Goal: Contribute content: Contribute content

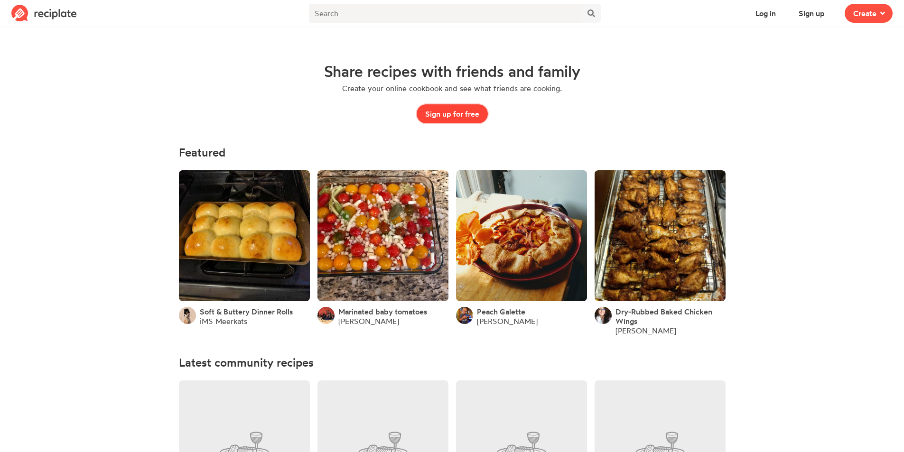
click at [441, 113] on button "Sign up for free" at bounding box center [452, 113] width 71 height 19
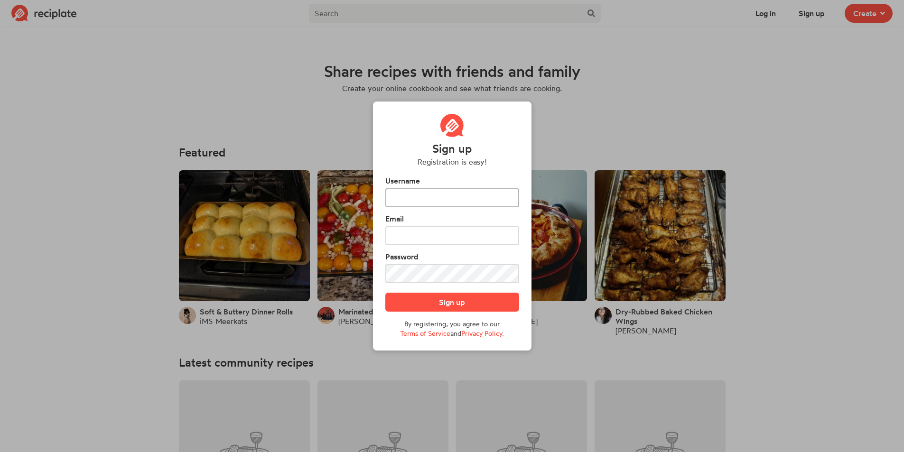
click at [406, 196] on input "text" at bounding box center [452, 197] width 134 height 19
type input "L"
type input "lnoyes20"
type input "lnoyes20@gmail.com"
click at [425, 303] on button "Sign up" at bounding box center [452, 302] width 134 height 19
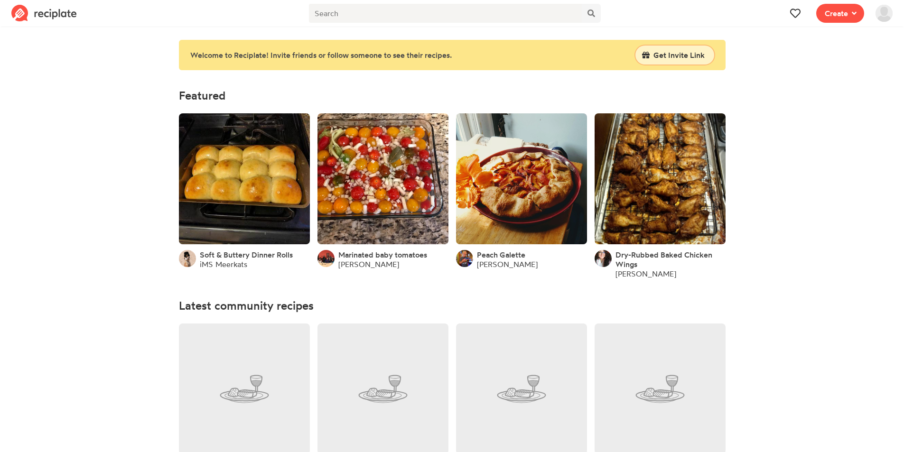
click at [677, 55] on span "Get Invite Link" at bounding box center [679, 54] width 51 height 11
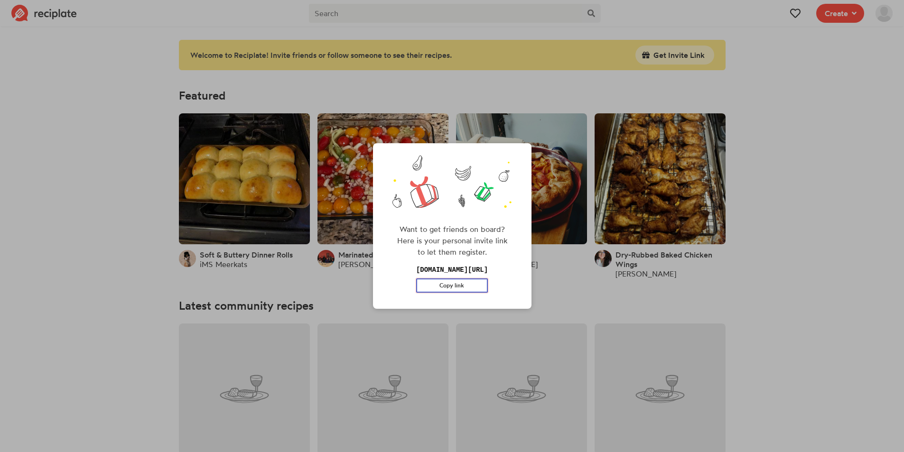
click at [465, 286] on button "Copy link" at bounding box center [452, 286] width 72 height 14
click at [563, 282] on div "Want to get friends on board? Here is your personal invite link to let them reg…" at bounding box center [452, 226] width 904 height 452
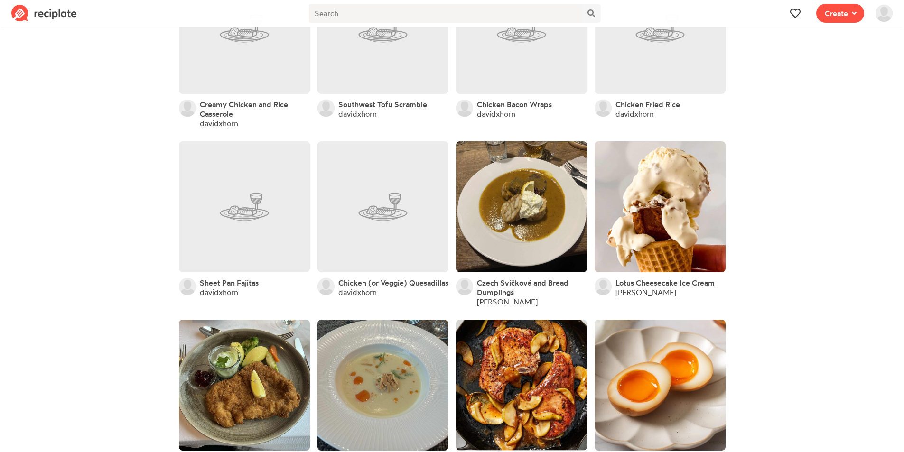
scroll to position [475, 0]
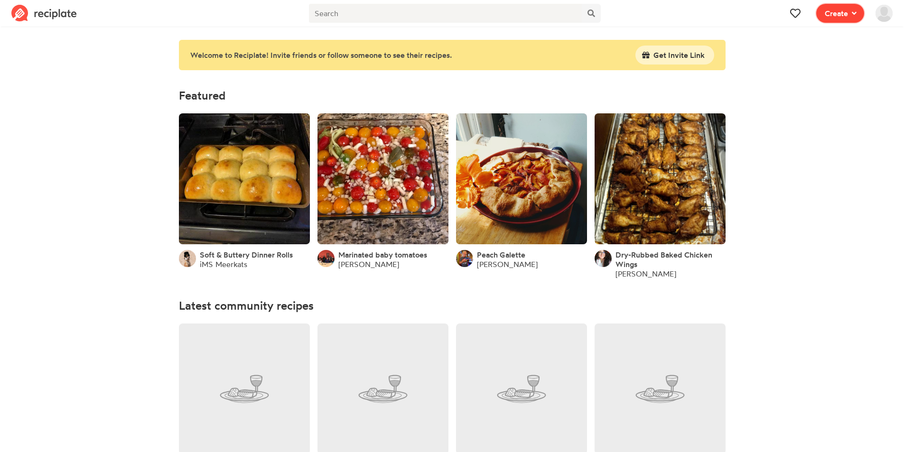
click at [854, 12] on icon at bounding box center [854, 13] width 5 height 8
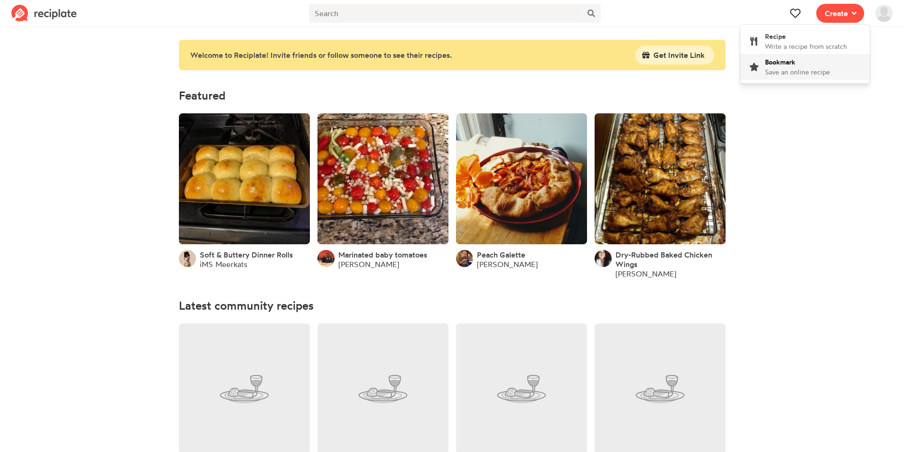
click at [783, 67] on div "Bookmark Save an online recipe" at bounding box center [797, 67] width 65 height 20
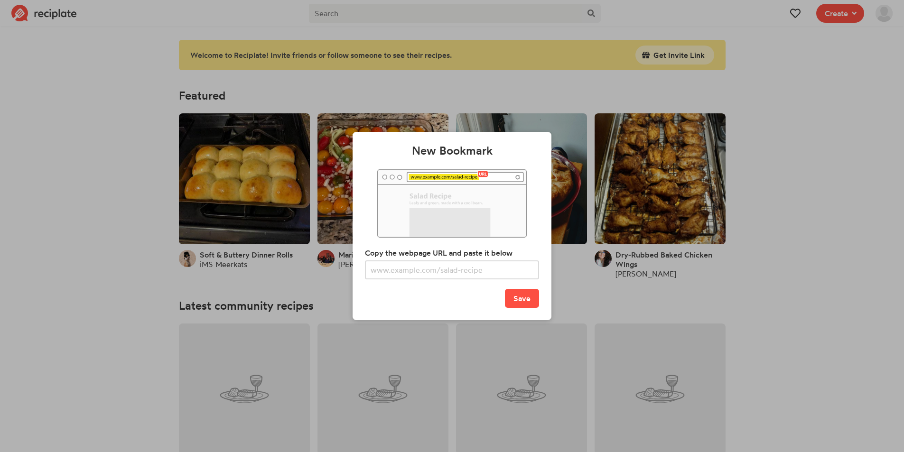
drag, startPoint x: 874, startPoint y: 131, endPoint x: 868, endPoint y: 132, distance: 5.3
click at [872, 132] on div "New Bookmark Copy the webpage URL and paste it below Save" at bounding box center [452, 226] width 904 height 452
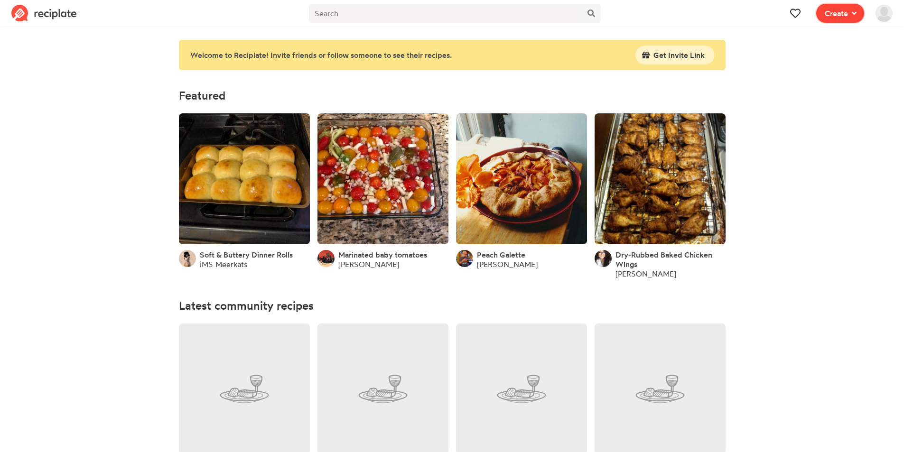
click at [835, 10] on span "Create" at bounding box center [836, 13] width 23 height 11
click at [771, 38] on span "Recipe" at bounding box center [775, 36] width 21 height 8
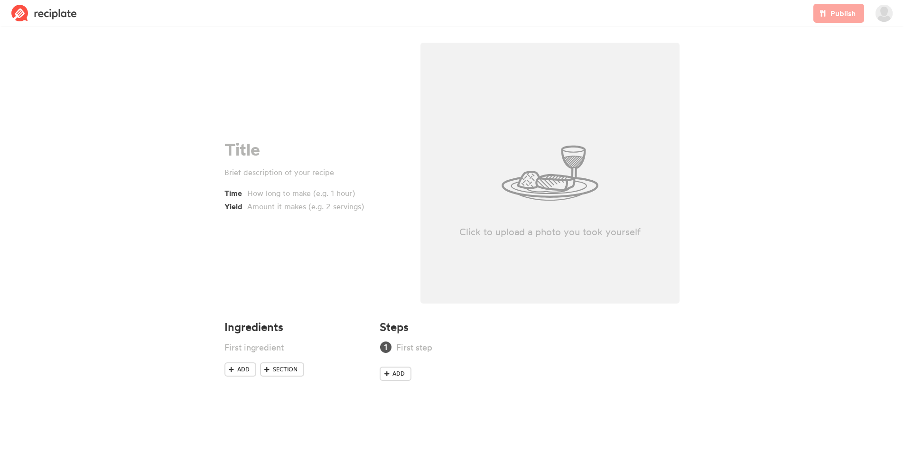
click at [573, 227] on p "Click to upload a photo you took yourself" at bounding box center [551, 231] width 260 height 13
type input "C:\fakepath\Recipe_1.jpeg"
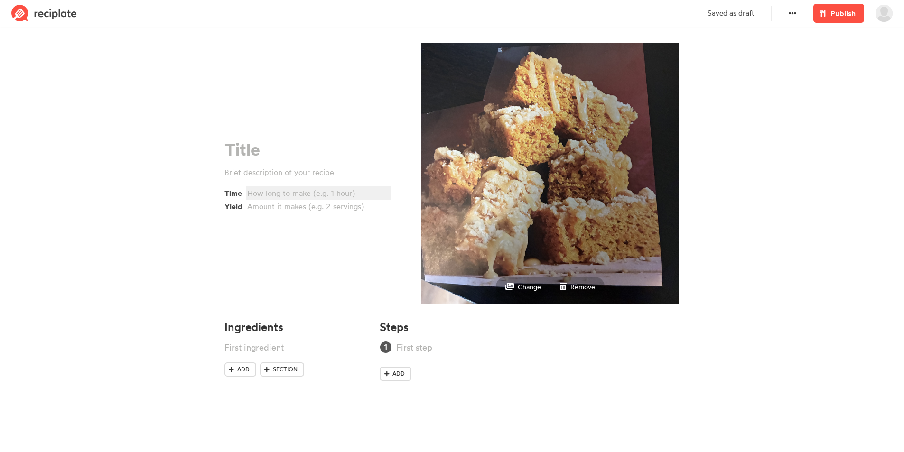
click at [263, 194] on div at bounding box center [317, 193] width 140 height 11
click at [240, 370] on span "Add" at bounding box center [243, 370] width 12 height 9
click at [286, 385] on span "Section" at bounding box center [285, 384] width 25 height 9
click at [363, 382] on icon at bounding box center [362, 382] width 6 height 6
click at [247, 383] on span "Add" at bounding box center [243, 384] width 12 height 9
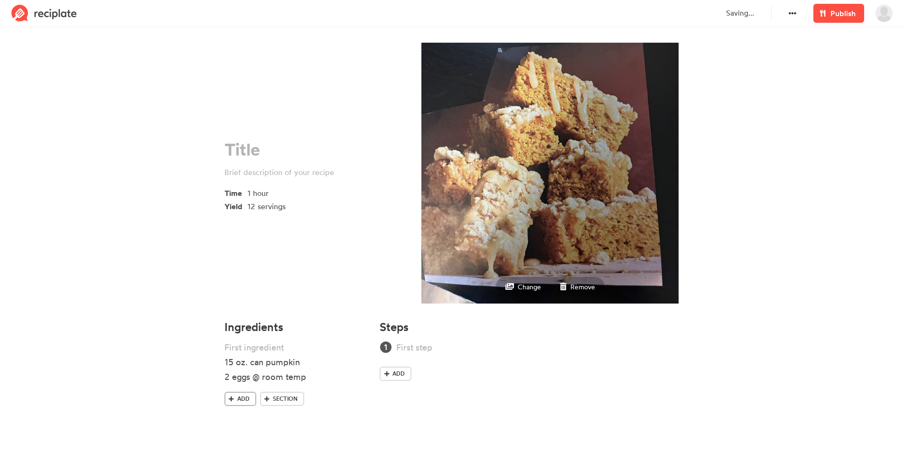
click at [243, 402] on span "Add" at bounding box center [243, 399] width 12 height 9
click at [241, 413] on span "Add" at bounding box center [243, 414] width 12 height 9
click at [240, 426] on span "Add" at bounding box center [243, 428] width 12 height 9
click at [243, 443] on span "Add" at bounding box center [243, 443] width 12 height 9
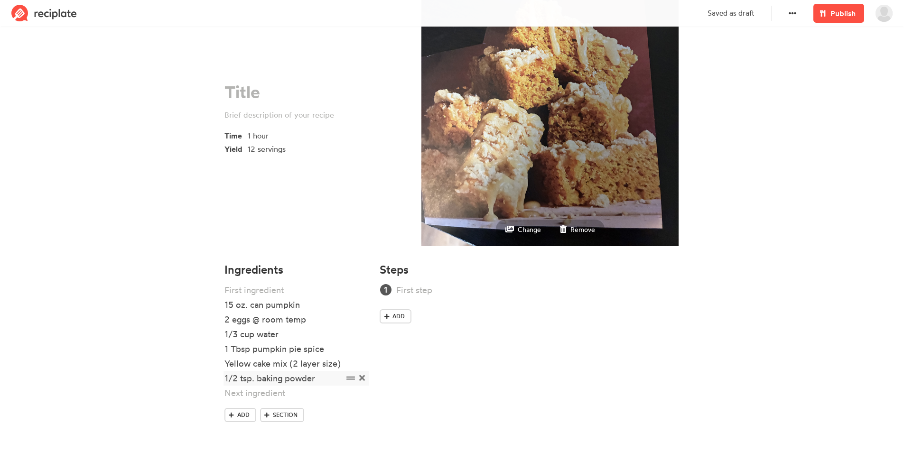
scroll to position [58, 0]
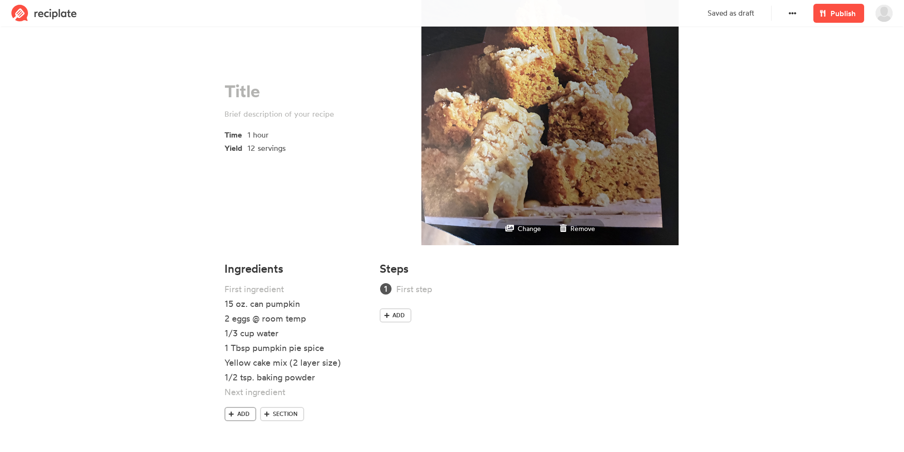
click at [240, 413] on span "Add" at bounding box center [243, 414] width 12 height 9
click at [243, 395] on div at bounding box center [284, 392] width 119 height 13
click at [247, 421] on div at bounding box center [284, 419] width 119 height 13
click at [238, 448] on link "Add" at bounding box center [241, 442] width 32 height 14
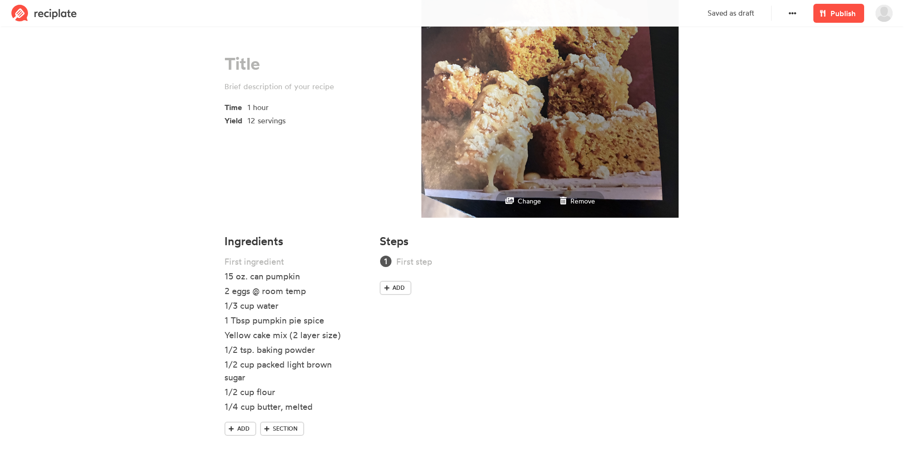
scroll to position [101, 0]
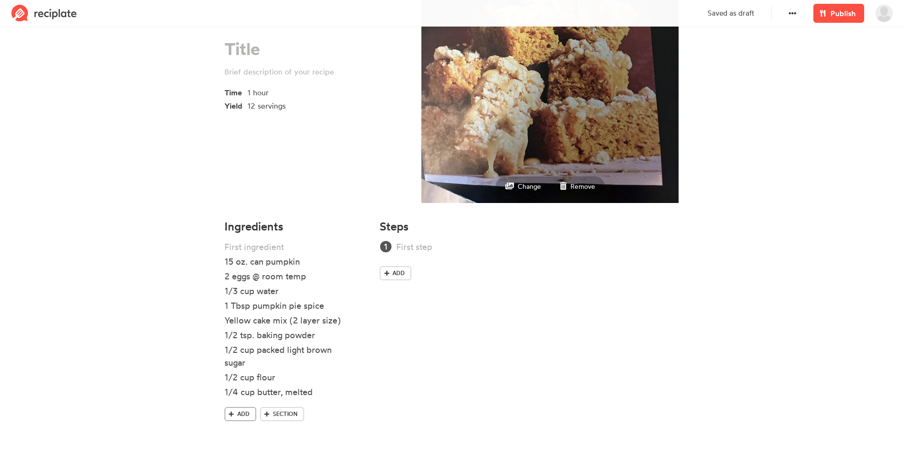
click at [238, 416] on span "Add" at bounding box center [243, 414] width 12 height 9
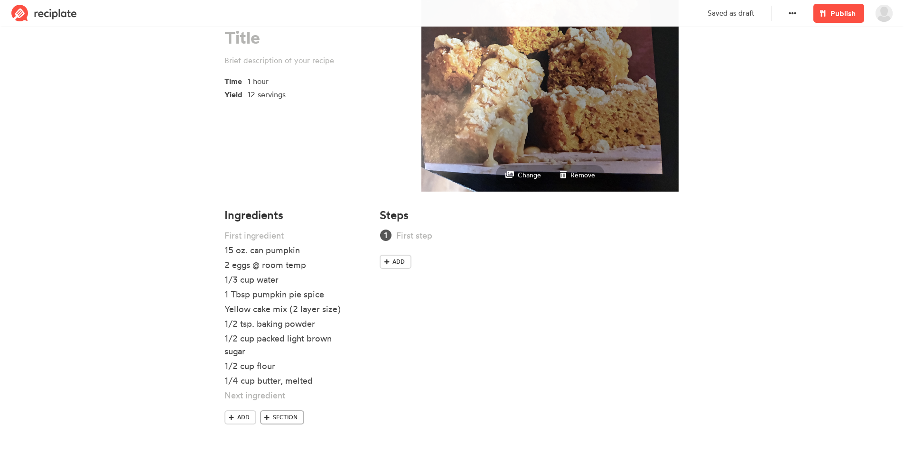
scroll to position [115, 0]
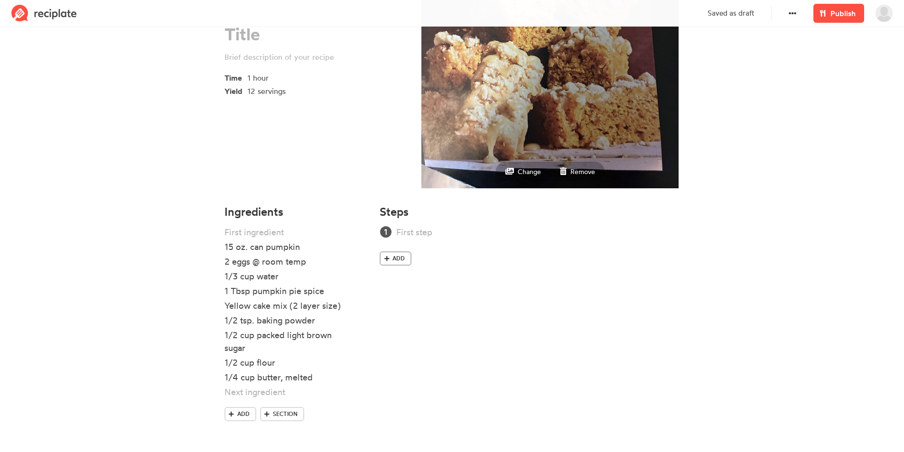
click at [401, 255] on span "Add" at bounding box center [399, 258] width 12 height 9
click at [407, 258] on div at bounding box center [525, 258] width 258 height 13
click at [412, 235] on div at bounding box center [525, 232] width 258 height 13
click at [486, 231] on div "Preheat oven to 350" at bounding box center [525, 232] width 258 height 13
click at [415, 256] on div "G" at bounding box center [525, 258] width 258 height 13
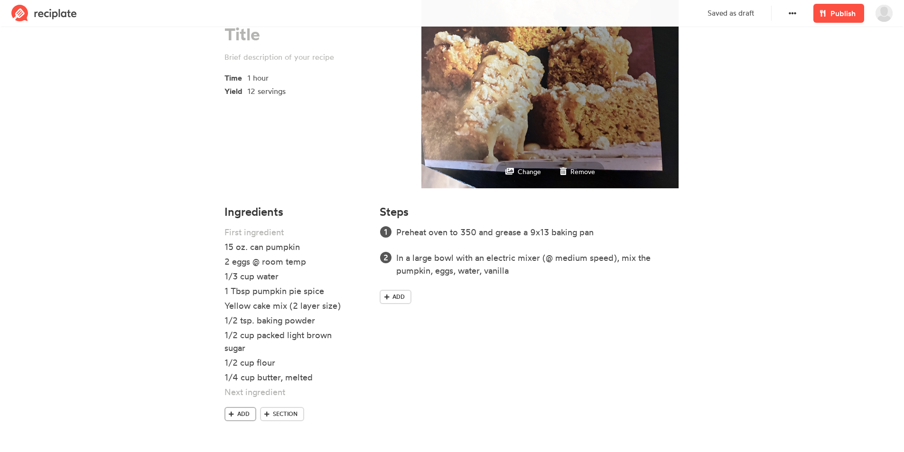
click at [241, 413] on span "Add" at bounding box center [243, 414] width 12 height 9
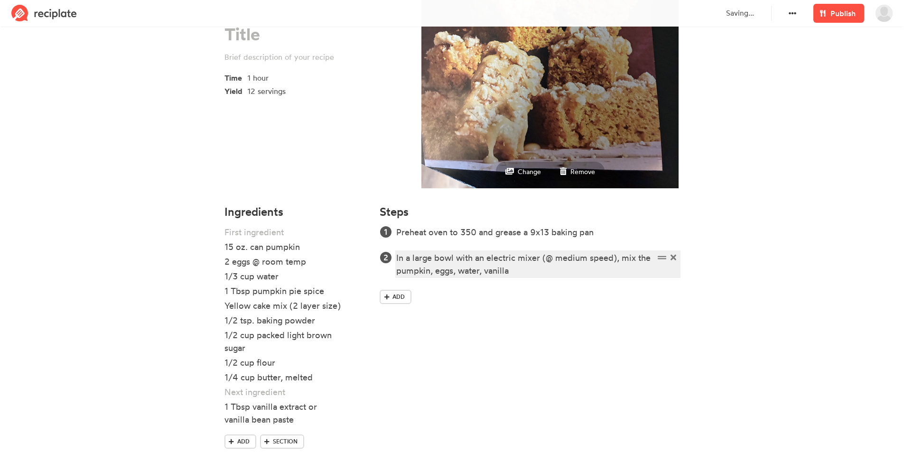
click at [520, 271] on div "In a large bowl with an electric mixer (@ medium speed), mix the pumpkin, eggs,…" at bounding box center [525, 265] width 258 height 26
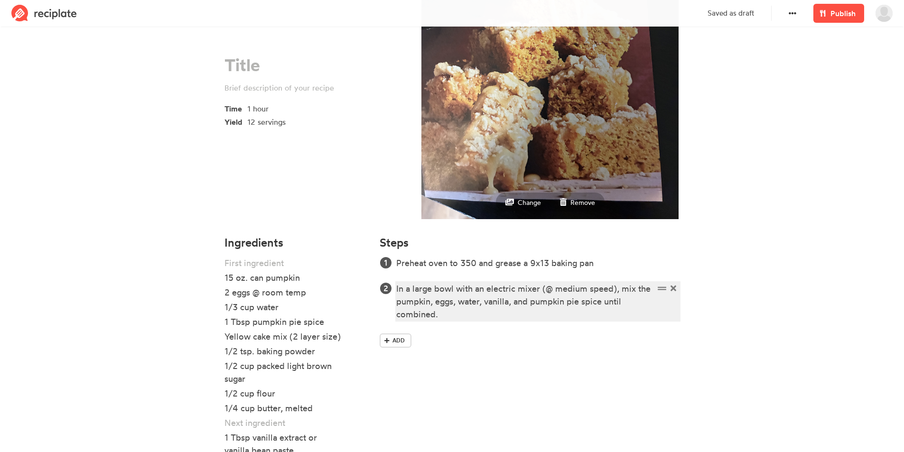
scroll to position [68, 0]
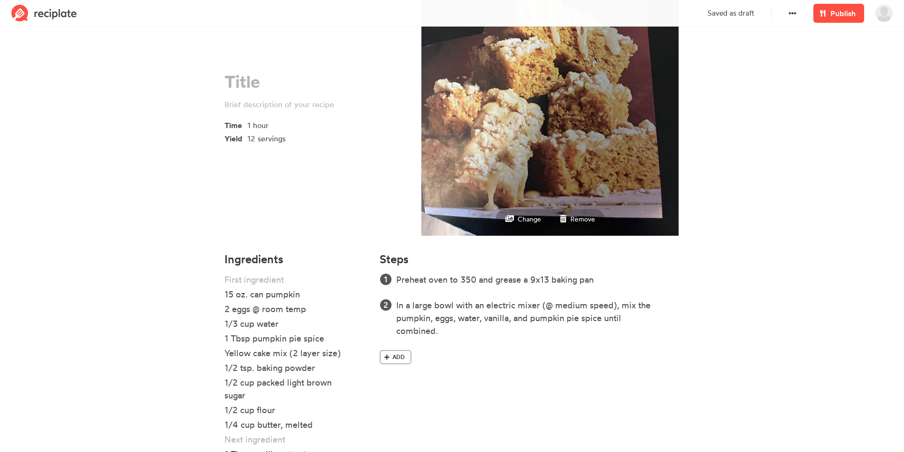
click at [390, 357] on span at bounding box center [387, 357] width 9 height 9
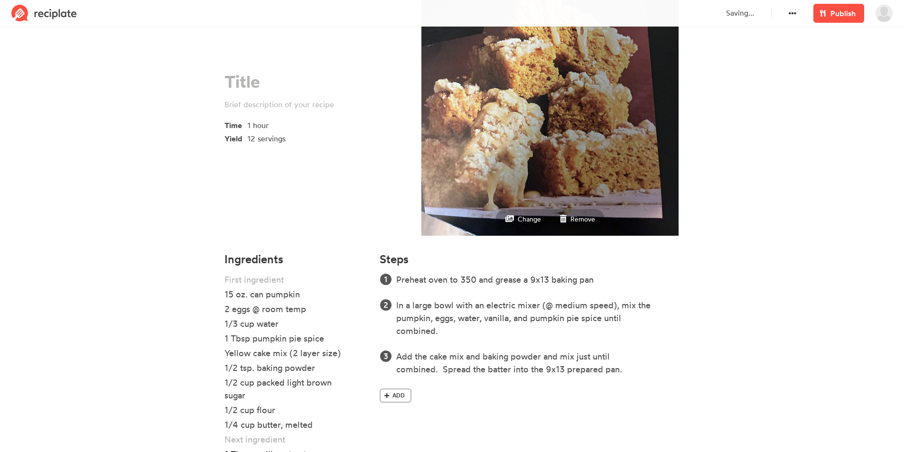
click at [391, 391] on link "Add" at bounding box center [396, 396] width 32 height 14
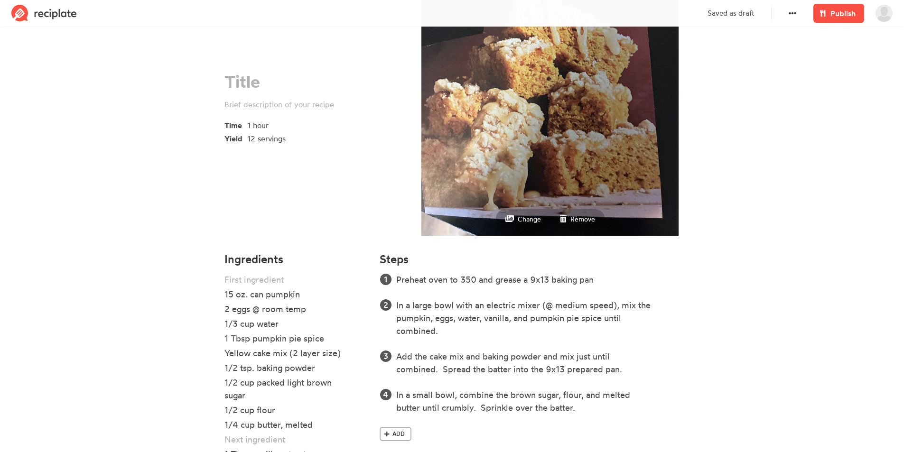
click at [393, 432] on span "Add" at bounding box center [399, 434] width 12 height 9
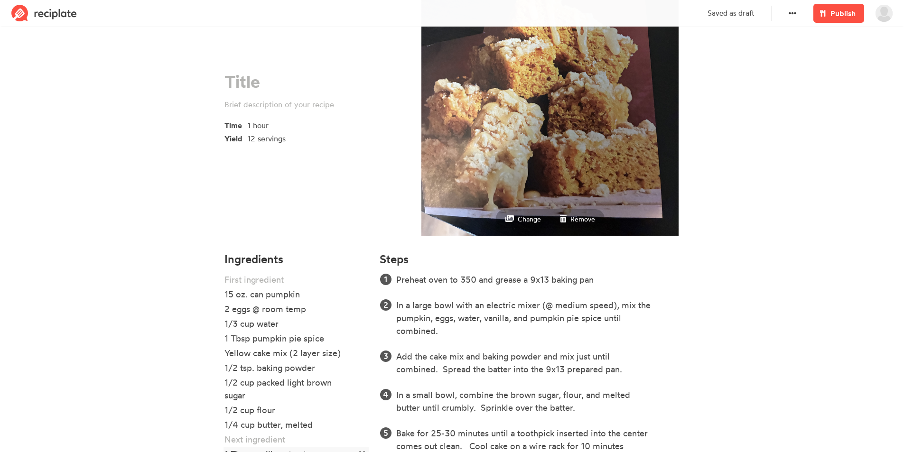
scroll to position [143, 0]
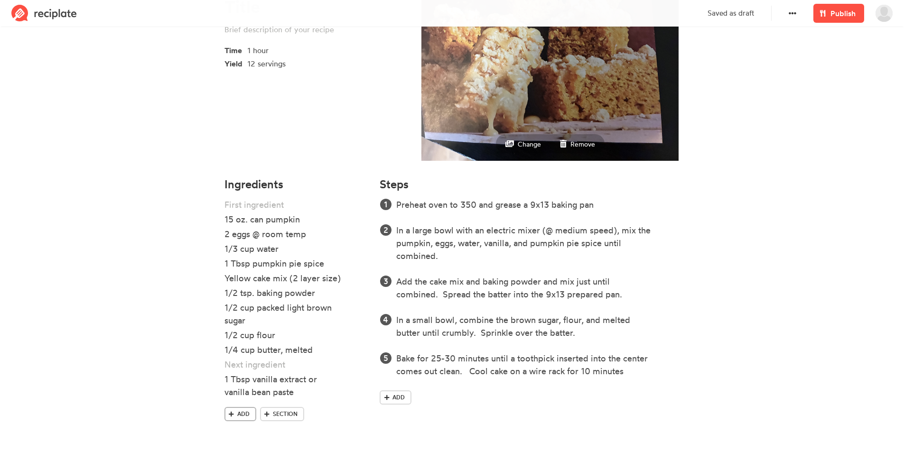
click at [241, 410] on span "Add" at bounding box center [243, 414] width 12 height 9
click at [364, 409] on icon at bounding box center [362, 407] width 6 height 6
click at [283, 416] on span "Section" at bounding box center [285, 414] width 25 height 9
click at [244, 434] on span "Add" at bounding box center [243, 434] width 12 height 9
click at [258, 414] on div "Drizzle" at bounding box center [284, 411] width 119 height 13
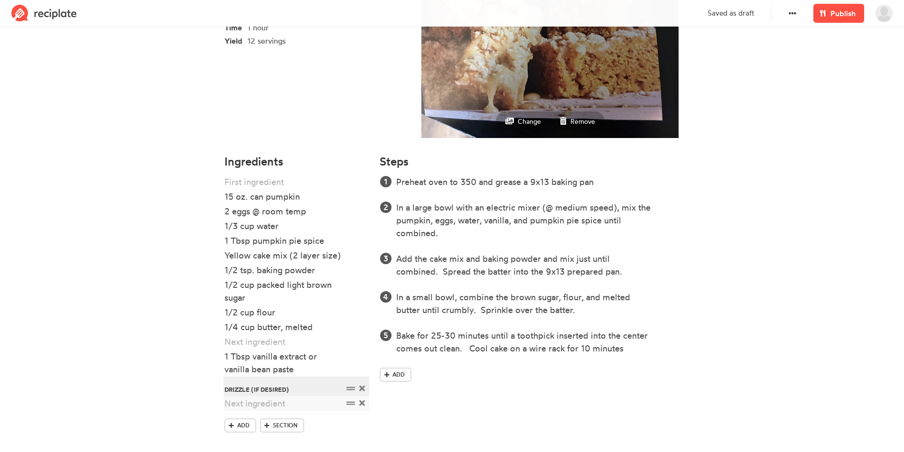
scroll to position [177, 0]
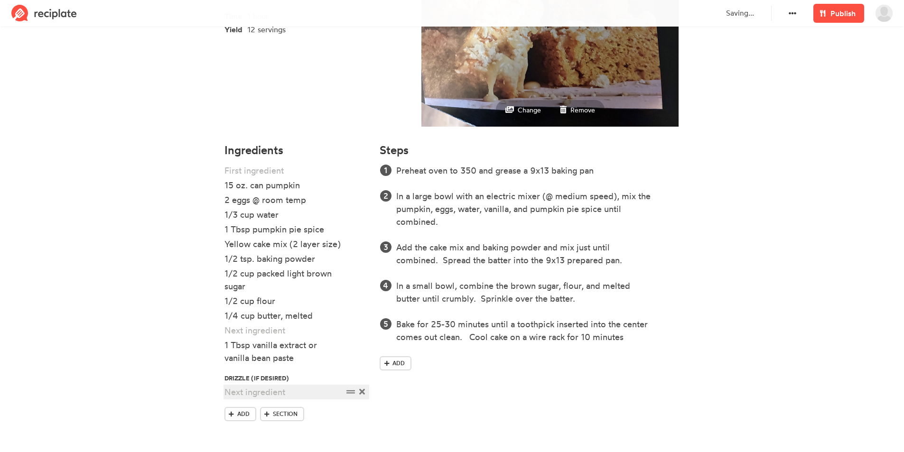
click at [244, 395] on div at bounding box center [284, 392] width 119 height 13
click at [244, 419] on link "Add" at bounding box center [241, 414] width 32 height 14
click at [241, 432] on span "Add" at bounding box center [243, 429] width 12 height 9
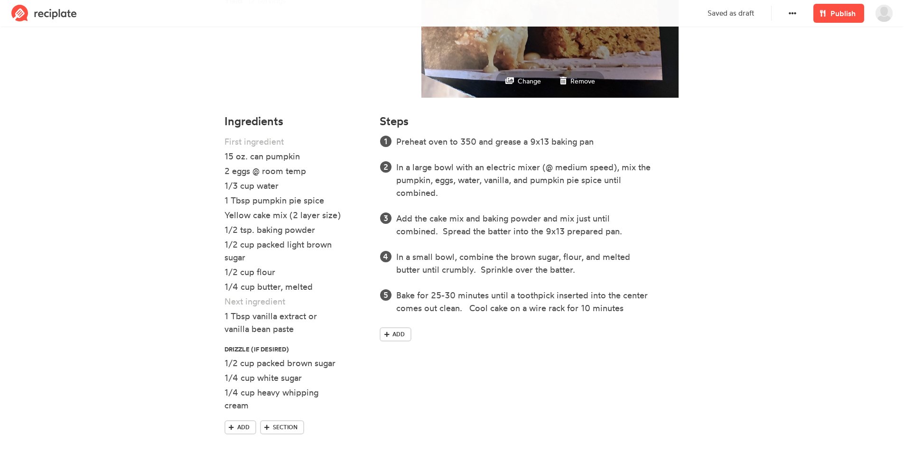
scroll to position [219, 0]
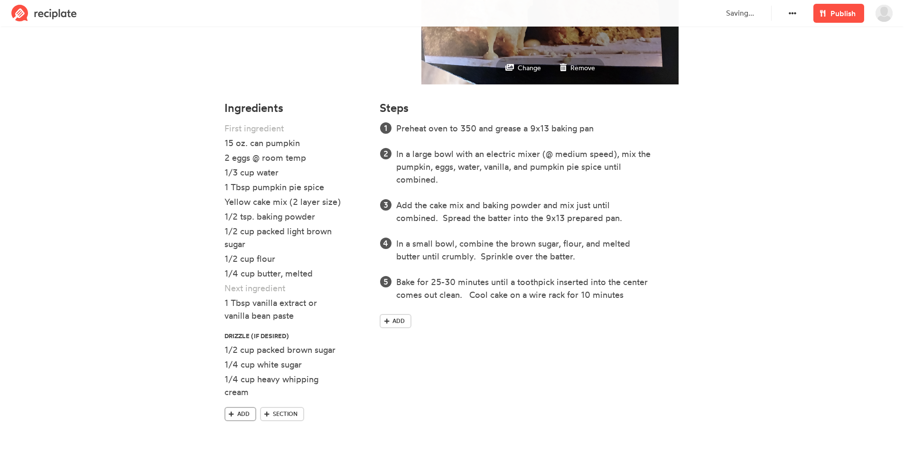
click at [241, 414] on span "Add" at bounding box center [243, 414] width 12 height 9
click at [396, 324] on span "Add" at bounding box center [399, 321] width 12 height 9
click at [397, 349] on span "Add" at bounding box center [399, 347] width 12 height 9
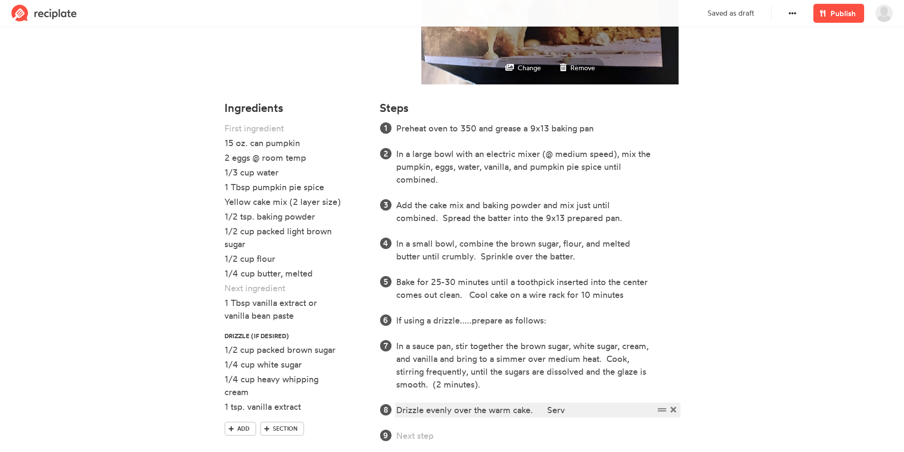
click at [576, 414] on div "Drizzle evenly over the warm cake. Serv" at bounding box center [525, 410] width 258 height 13
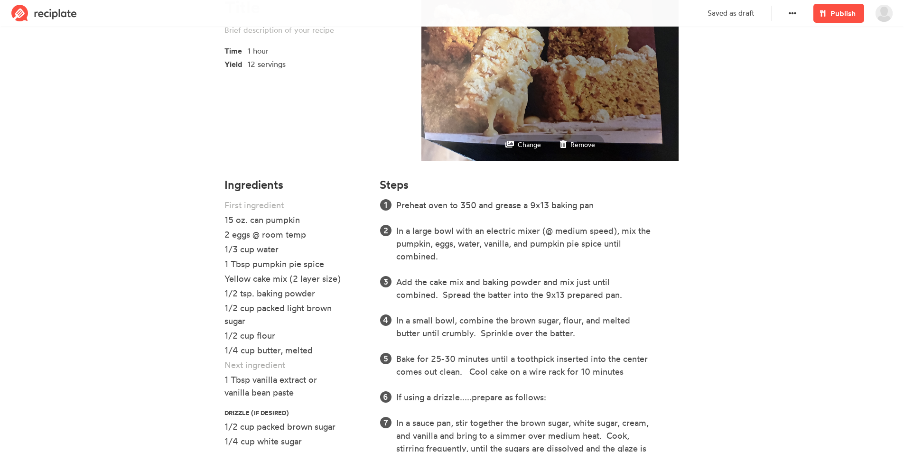
scroll to position [261, 0]
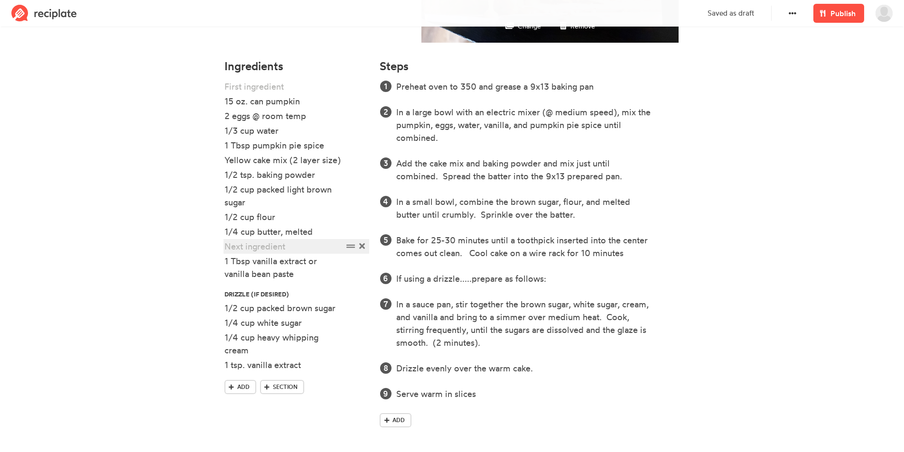
click at [242, 243] on div at bounding box center [284, 246] width 119 height 13
click at [365, 247] on span at bounding box center [362, 246] width 10 height 13
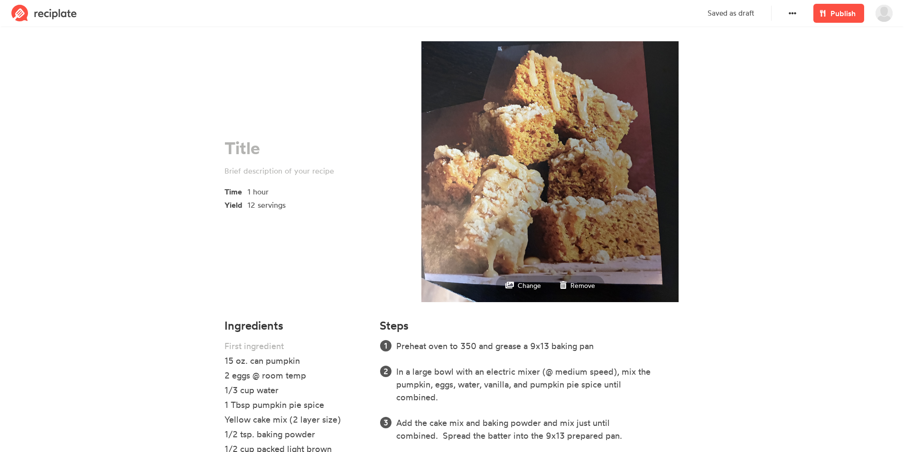
scroll to position [0, 0]
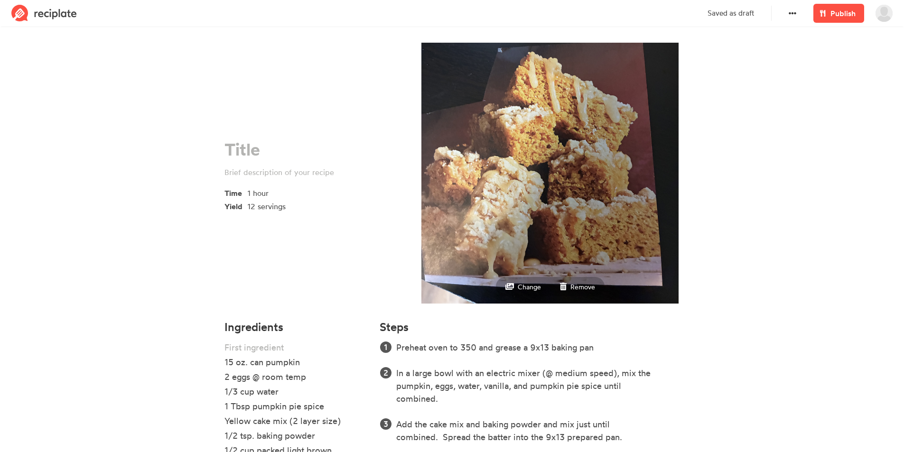
click at [842, 14] on span "Publish" at bounding box center [843, 13] width 25 height 11
click at [244, 145] on div at bounding box center [314, 149] width 178 height 19
click at [265, 172] on div at bounding box center [314, 172] width 178 height 11
click at [836, 18] on span "Publish" at bounding box center [843, 13] width 25 height 11
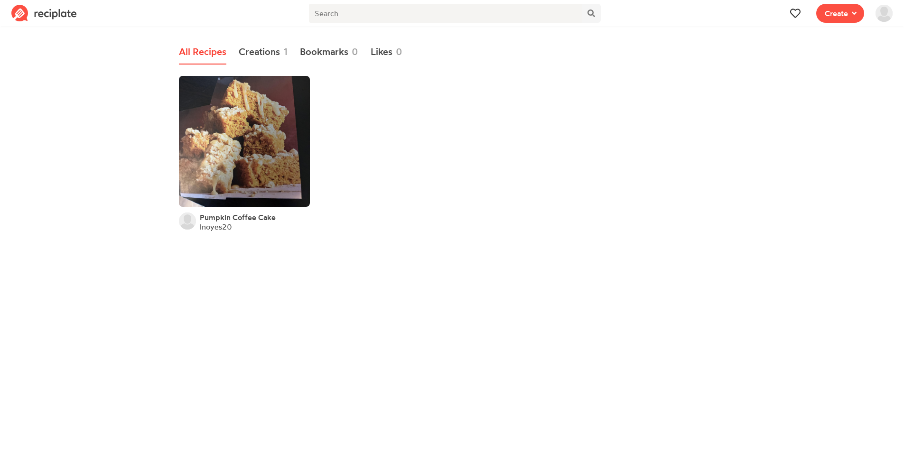
click at [878, 16] on img at bounding box center [884, 13] width 17 height 17
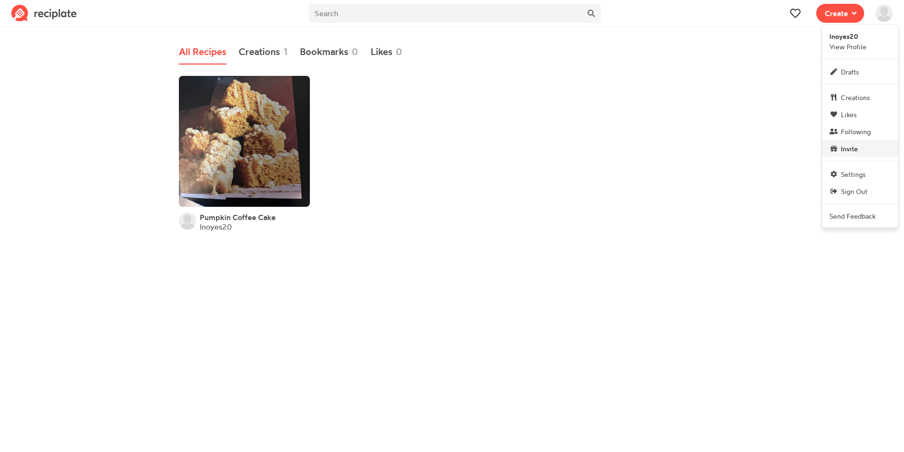
click at [854, 150] on span "Invite" at bounding box center [849, 149] width 17 height 10
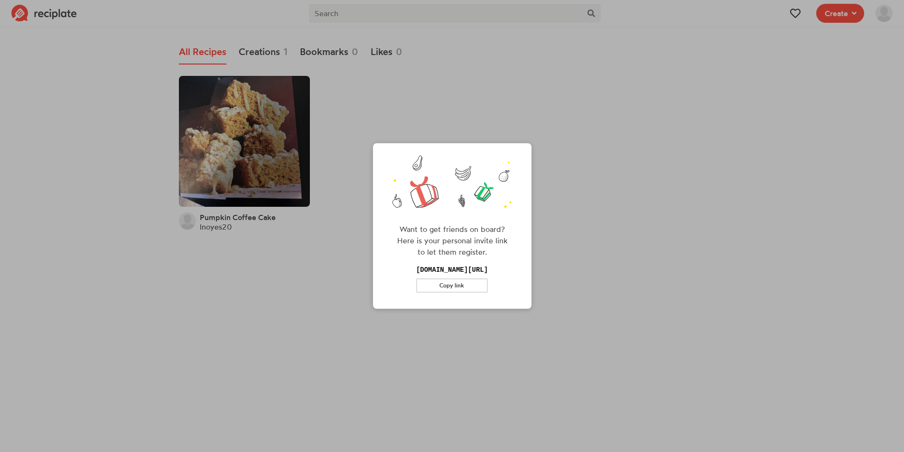
click at [675, 133] on div "Want to get friends on board? Here is your personal invite link to let them reg…" at bounding box center [452, 226] width 904 height 452
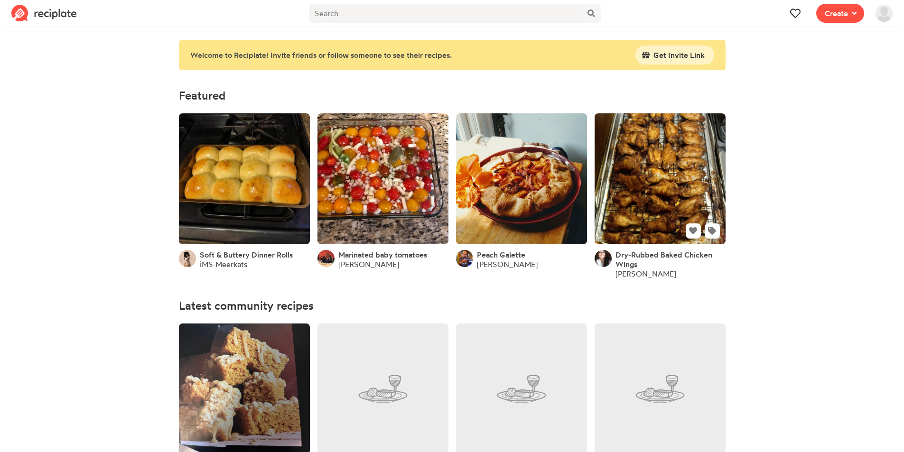
click at [597, 180] on link at bounding box center [660, 178] width 131 height 131
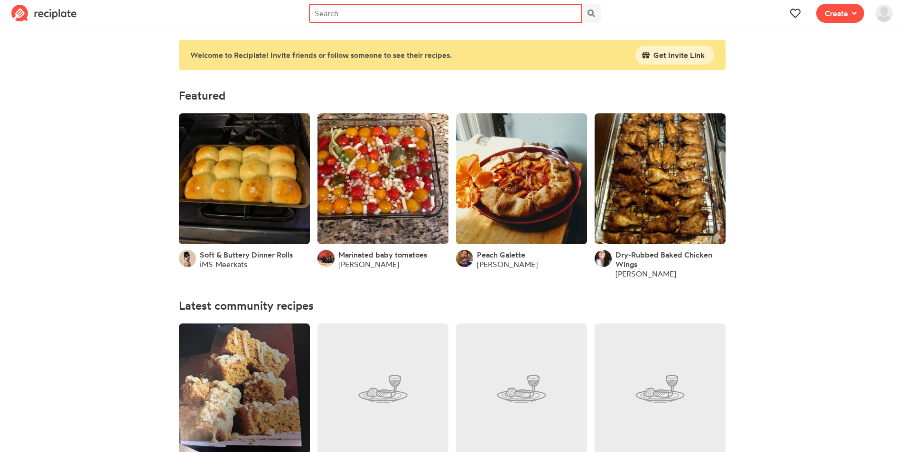
click at [350, 16] on input "text" at bounding box center [445, 13] width 273 height 19
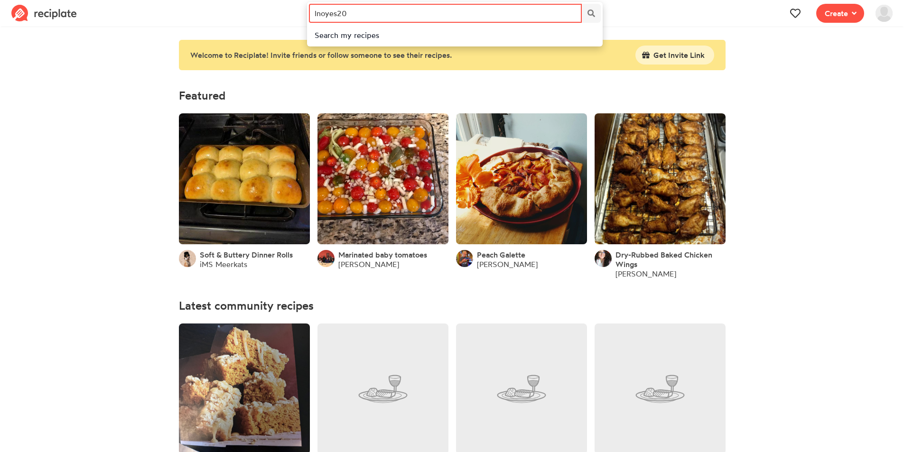
type input "lnoyes20"
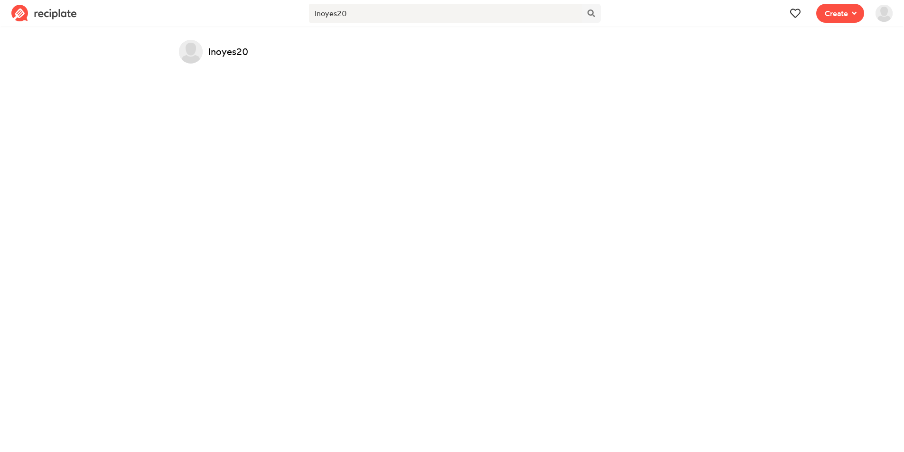
click at [214, 53] on link "lnoyes20" at bounding box center [228, 51] width 40 height 13
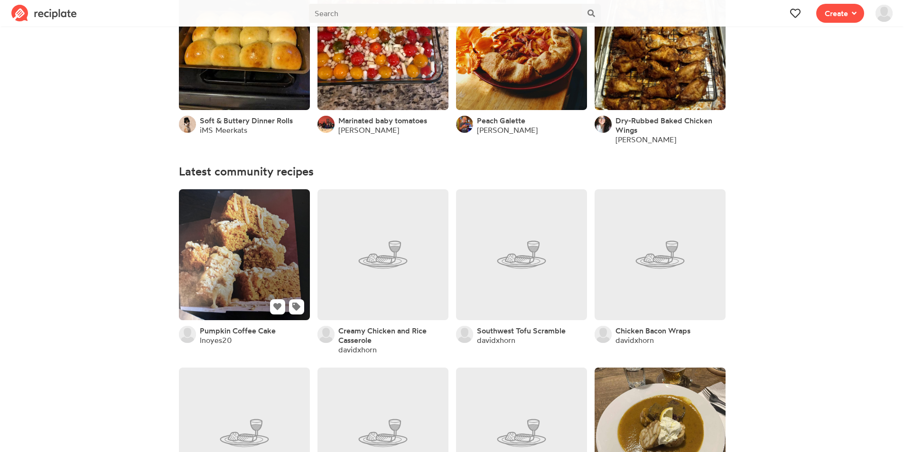
scroll to position [142, 0]
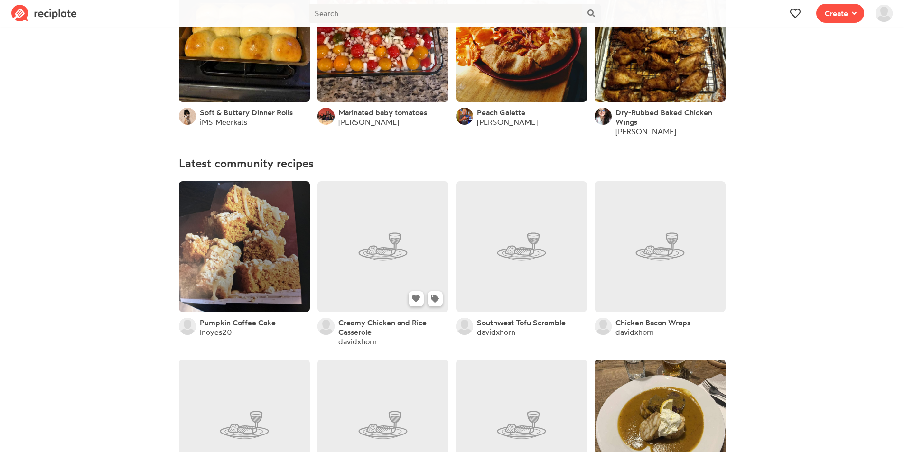
click at [394, 260] on link at bounding box center [383, 246] width 131 height 131
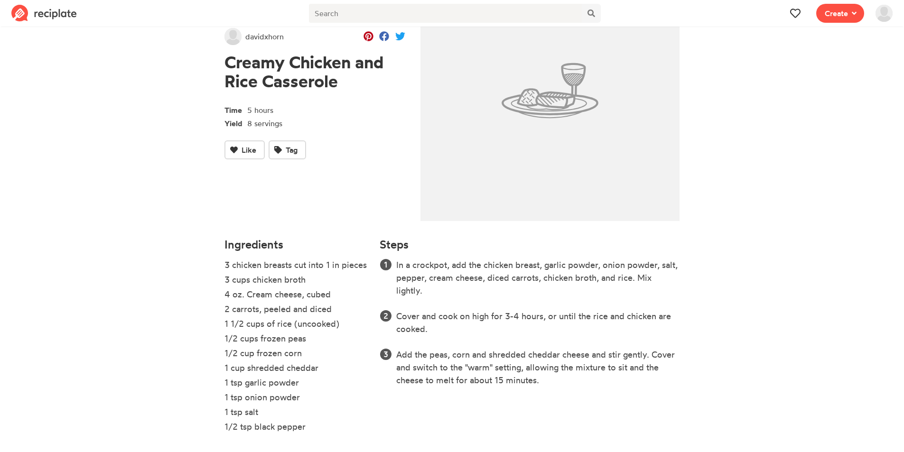
scroll to position [85, 0]
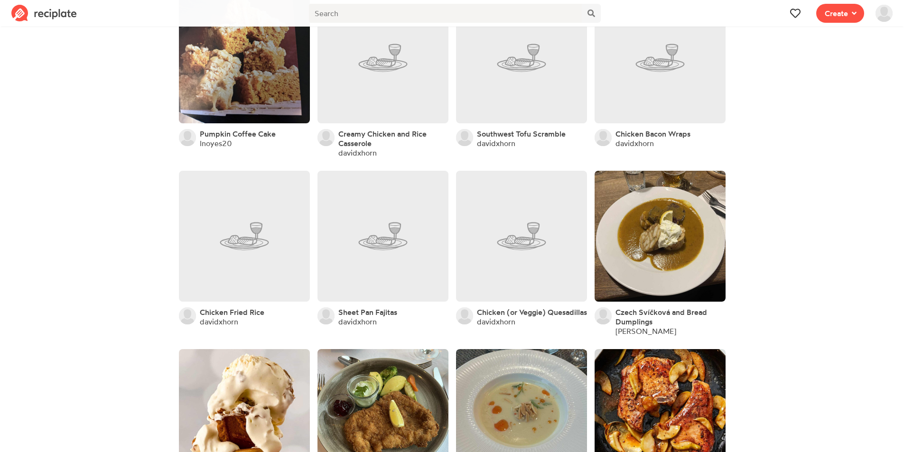
scroll to position [380, 0]
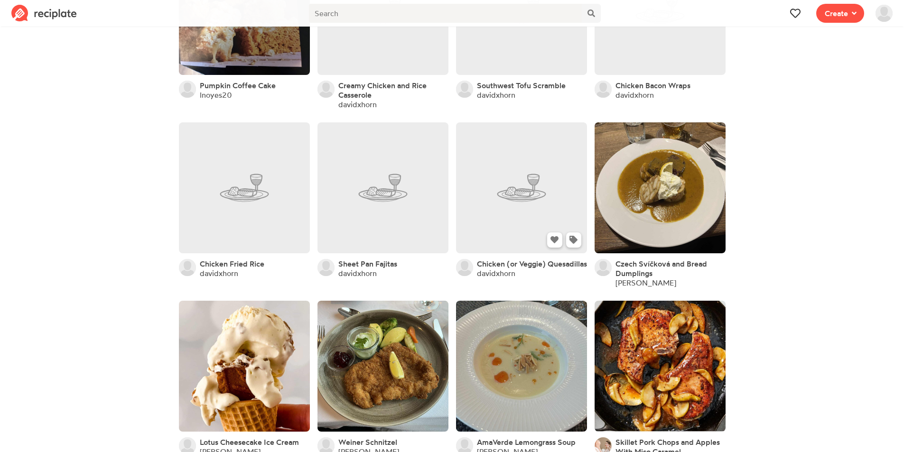
click at [503, 222] on link at bounding box center [521, 187] width 131 height 131
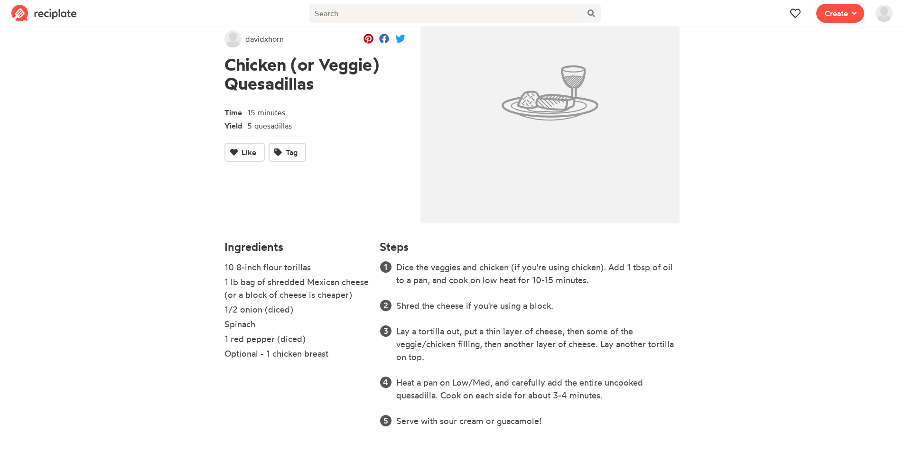
scroll to position [82, 0]
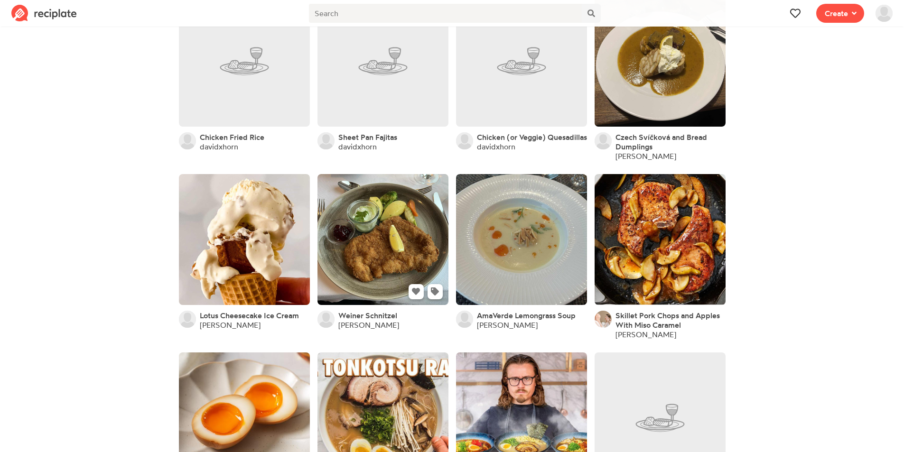
scroll to position [570, 0]
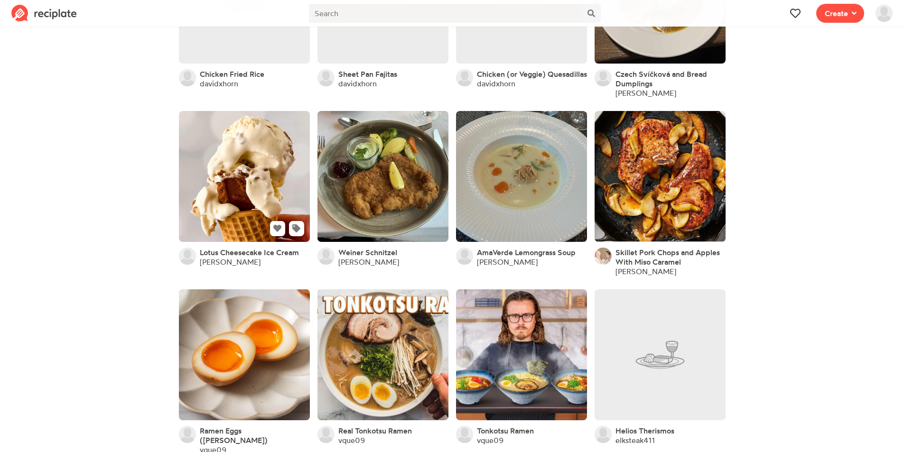
click at [212, 212] on link at bounding box center [244, 176] width 131 height 131
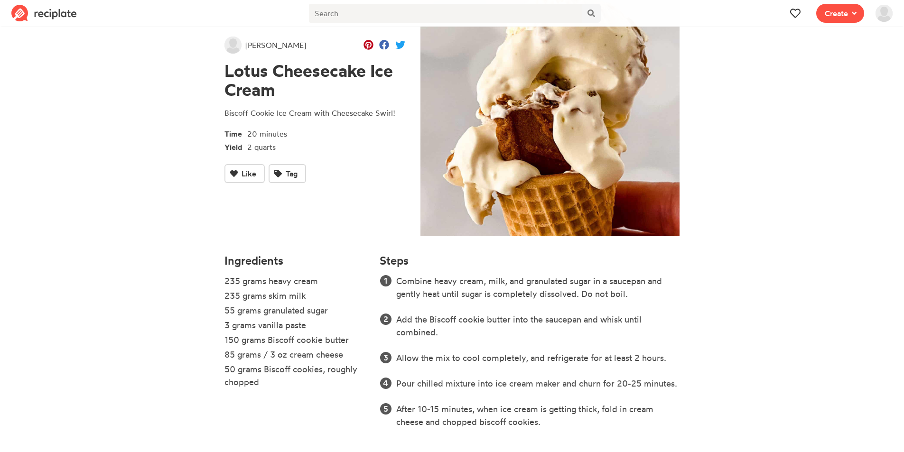
scroll to position [69, 0]
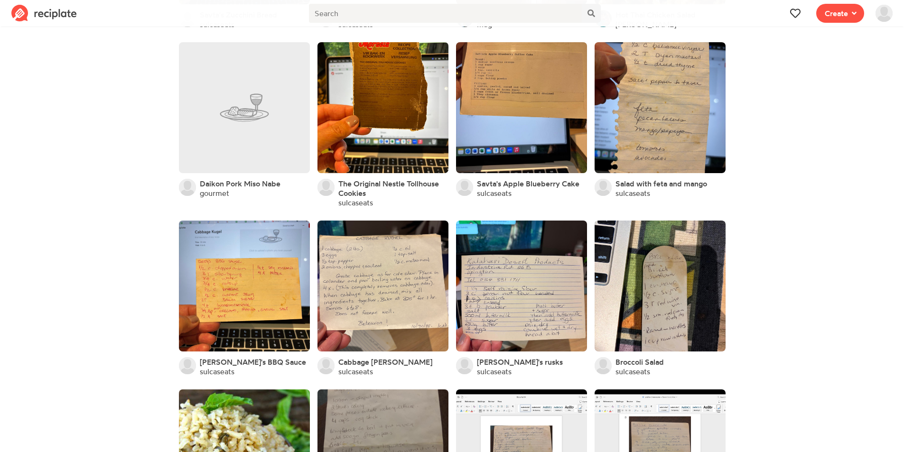
scroll to position [3940, 0]
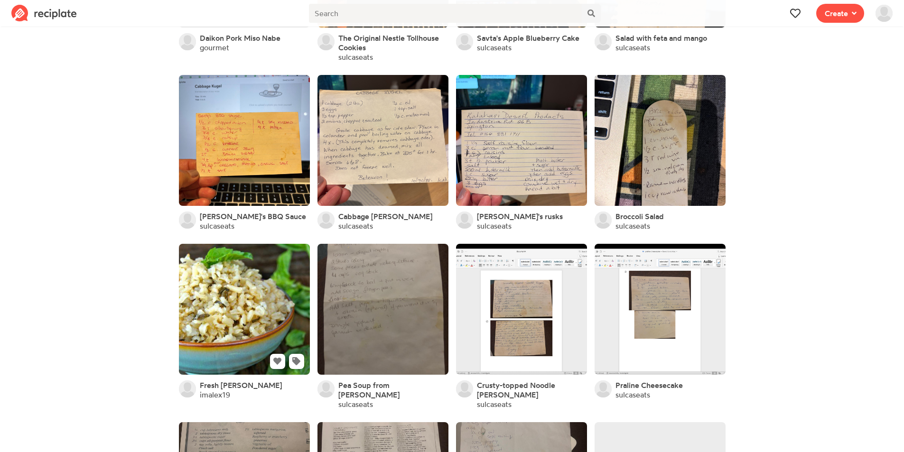
click at [245, 301] on link at bounding box center [244, 309] width 131 height 131
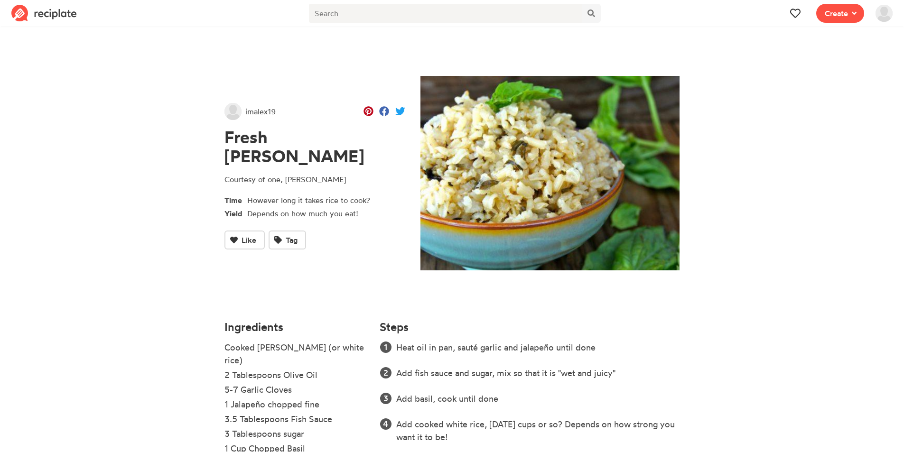
scroll to position [43, 0]
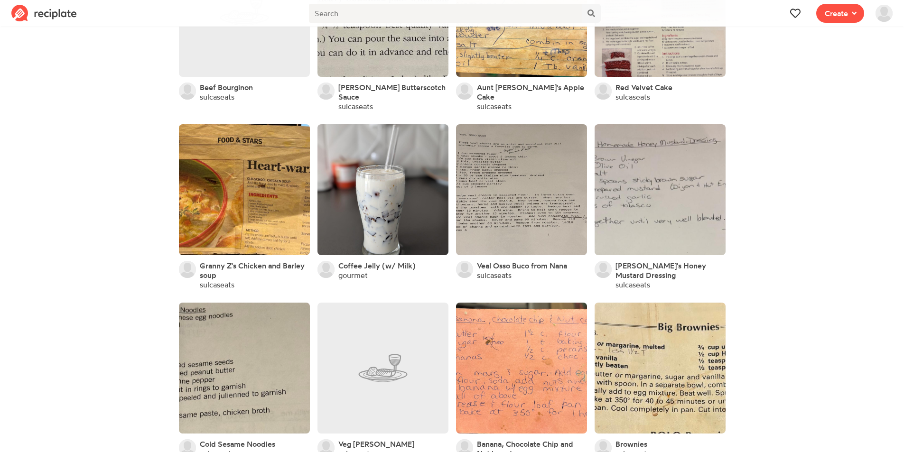
scroll to position [4778, 0]
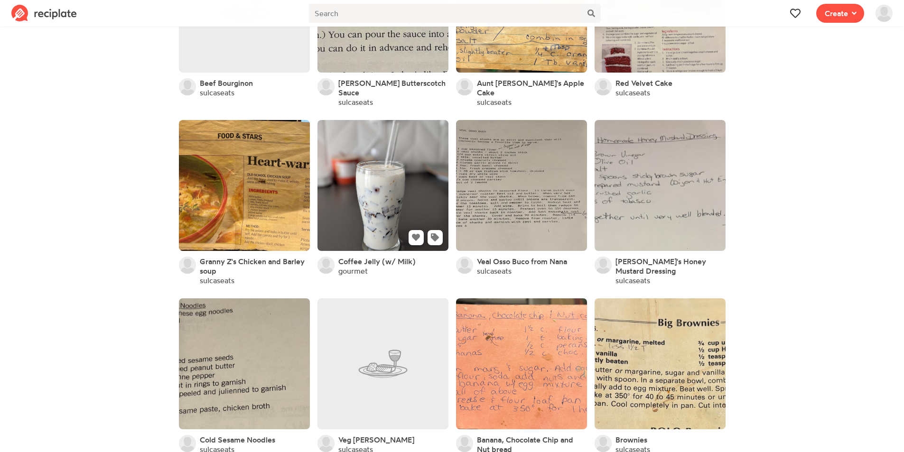
click at [382, 143] on link at bounding box center [383, 185] width 131 height 131
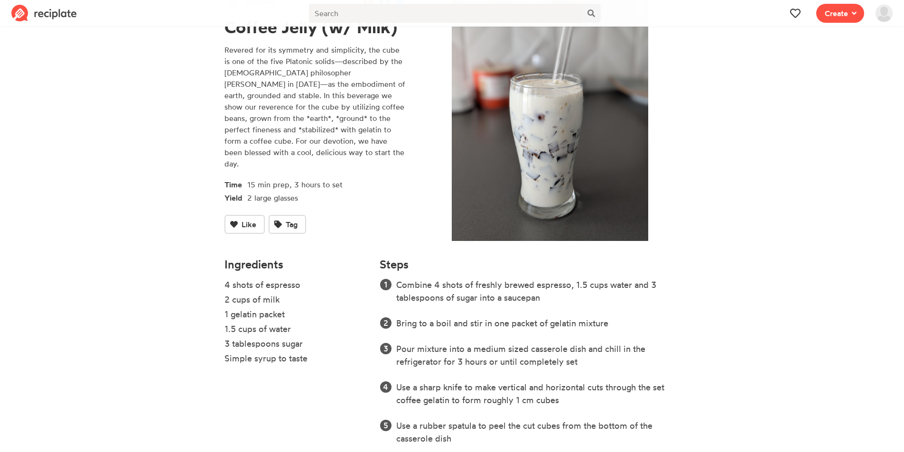
scroll to position [142, 0]
